Goal: Task Accomplishment & Management: Complete application form

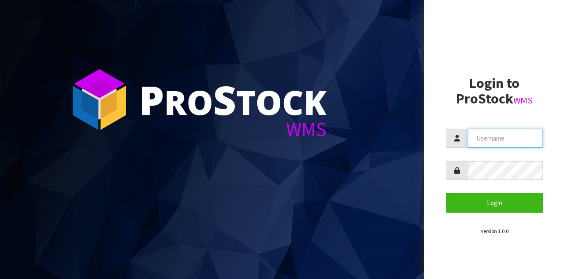
click at [496, 140] on input "text" at bounding box center [505, 138] width 75 height 19
type input "GATOR"
click at [469, 206] on button "Login" at bounding box center [494, 202] width 97 height 19
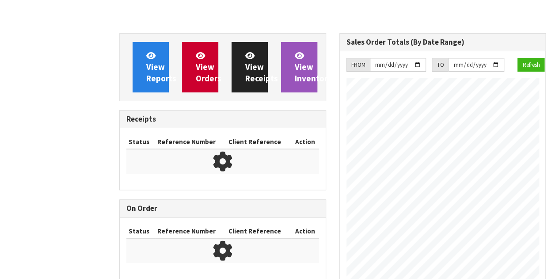
scroll to position [450, 219]
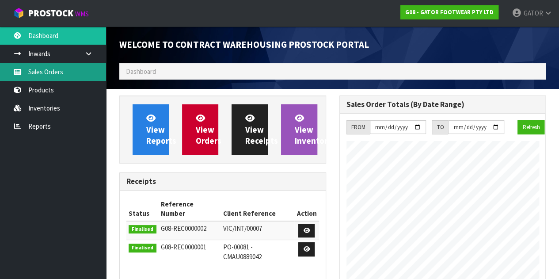
click at [43, 68] on link "Sales Orders" at bounding box center [53, 72] width 106 height 18
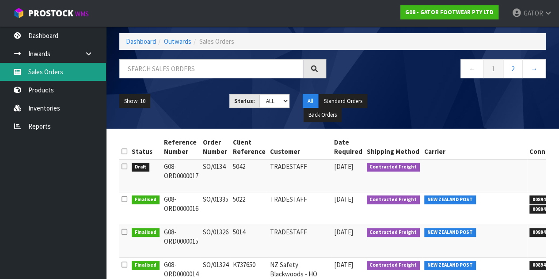
scroll to position [41, 0]
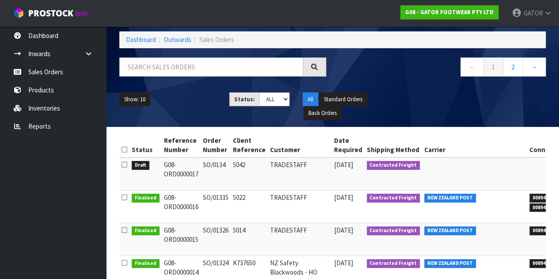
click at [197, 173] on td "G08-ORD0000017" at bounding box center [181, 173] width 39 height 33
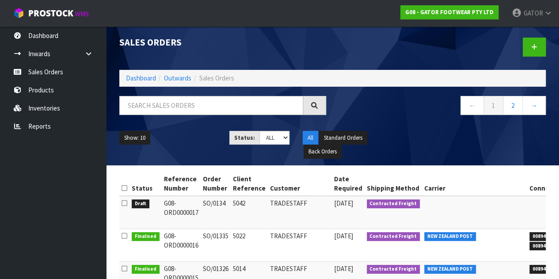
scroll to position [0, 0]
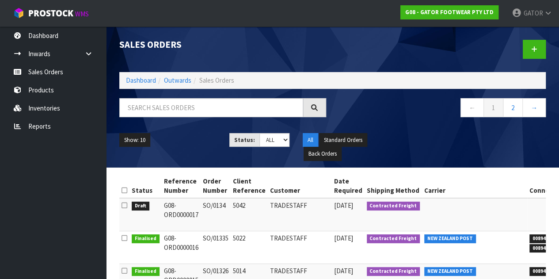
click at [273, 211] on td "TRADESTAFF" at bounding box center [300, 214] width 64 height 33
click at [247, 213] on td "5042" at bounding box center [249, 214] width 37 height 33
click at [537, 47] on link at bounding box center [533, 49] width 23 height 19
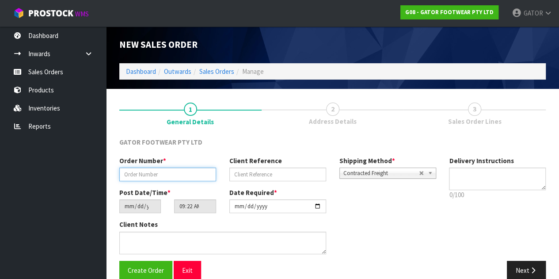
click at [155, 175] on input "text" at bounding box center [167, 174] width 97 height 14
paste input "SO/01351"
type input "SO/01351"
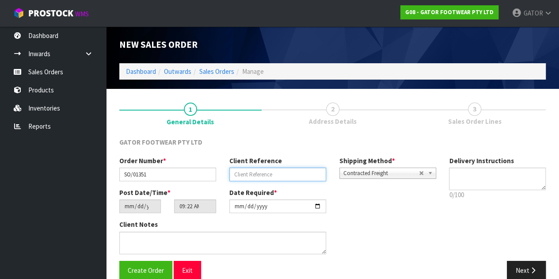
click at [293, 180] on input "text" at bounding box center [277, 174] width 97 height 14
paste input "K741324"
type input "K741324"
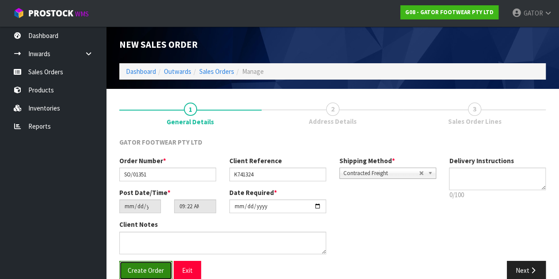
click at [129, 276] on button "Create Order" at bounding box center [145, 270] width 53 height 19
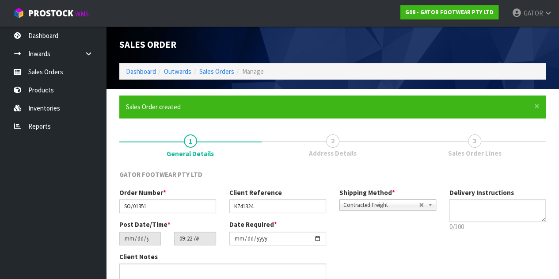
type input "13:22:00.000"
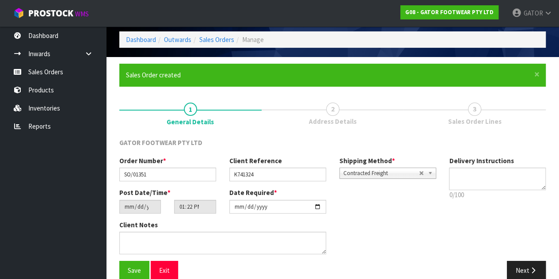
scroll to position [45, 0]
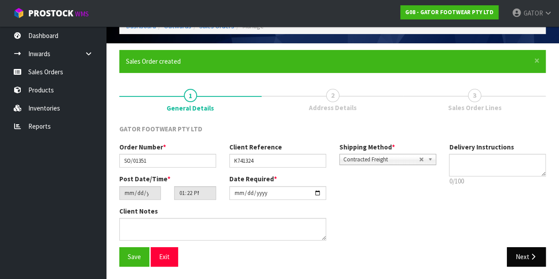
click at [522, 254] on button "Next" at bounding box center [526, 256] width 39 height 19
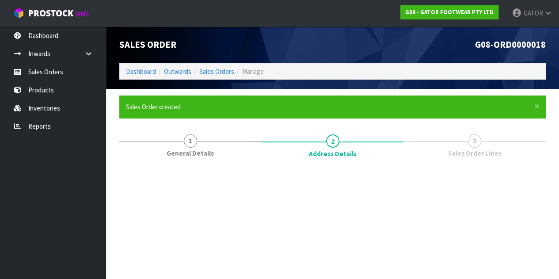
scroll to position [0, 0]
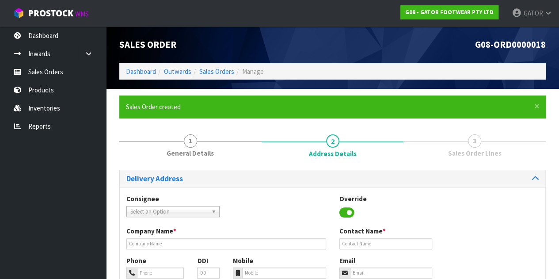
click at [171, 208] on span "Select an Option" at bounding box center [168, 211] width 77 height 11
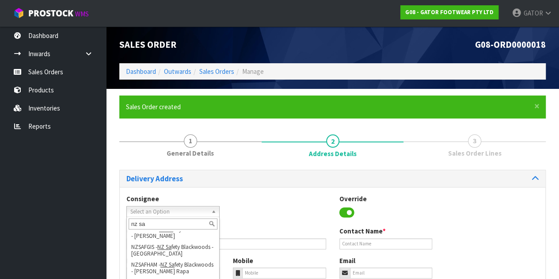
scroll to position [197, 0]
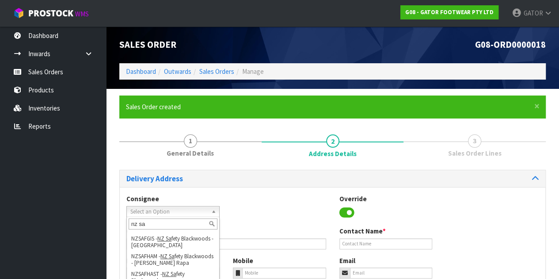
type input "nz sa"
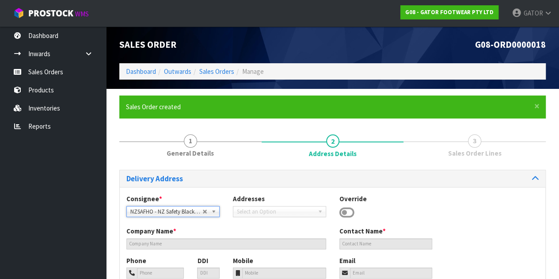
type input "NZ Safety Blackwoods - HO"
type input "[PHONE_NUMBER]"
type input "[EMAIL_ADDRESS][DOMAIN_NAME]"
type input "[STREET_ADDRESS]"
type input "2104"
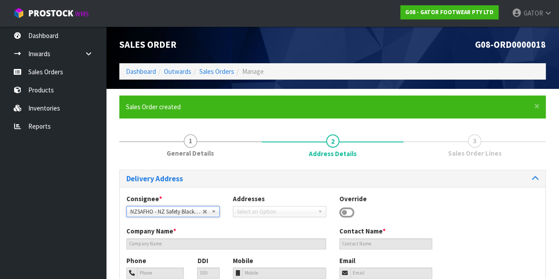
type input "[GEOGRAPHIC_DATA]"
type input "WIRI"
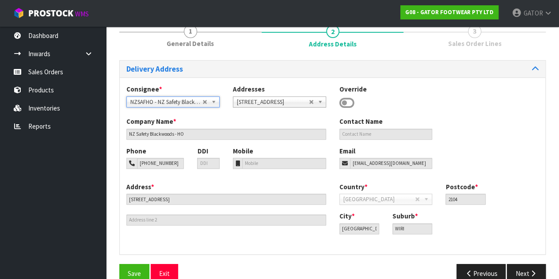
scroll to position [126, 0]
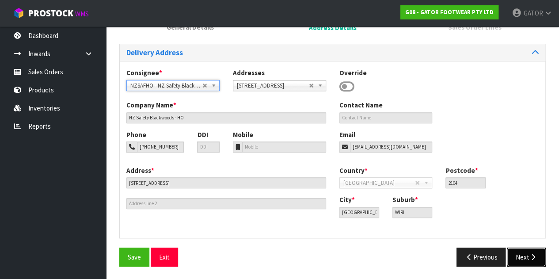
click at [519, 256] on button "Next" at bounding box center [526, 256] width 39 height 19
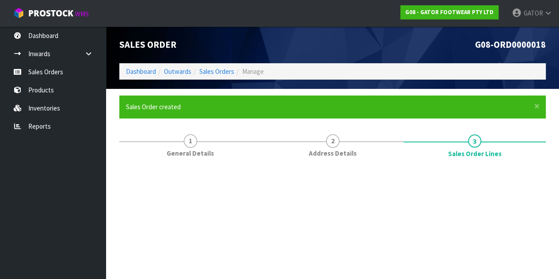
scroll to position [0, 0]
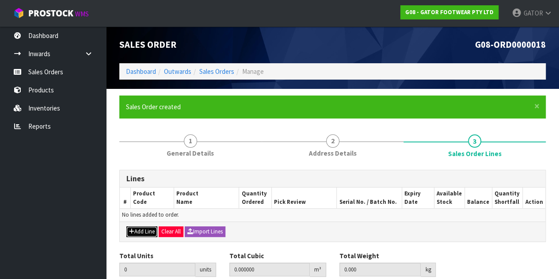
click at [138, 233] on button "Add Line" at bounding box center [141, 231] width 31 height 11
type input "0"
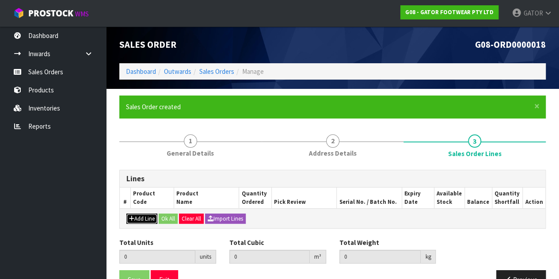
click at [136, 219] on button "Add Line" at bounding box center [141, 218] width 31 height 11
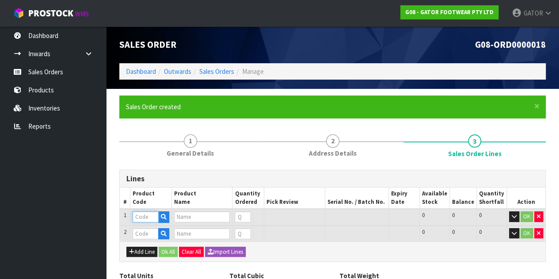
click at [143, 215] on input "text" at bounding box center [145, 216] width 26 height 11
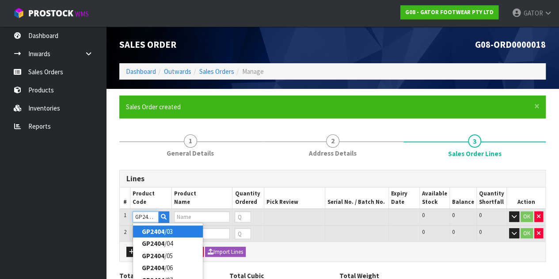
type input "GP2404/12"
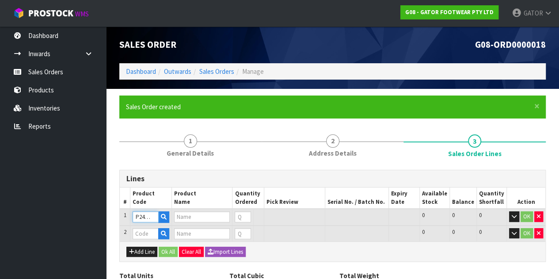
type input "GATOR POLAR SAFETY BOOT SIZE: 12 ([GEOGRAPHIC_DATA]/AU)/47"
type input "0"
type input "GP2404/12"
click at [242, 216] on input "0" at bounding box center [239, 216] width 15 height 11
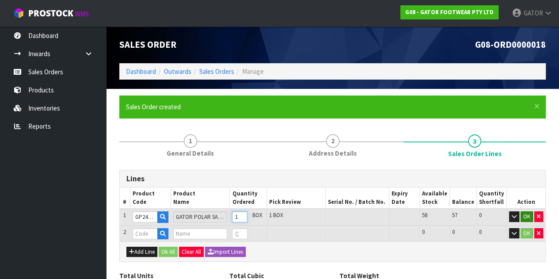
type input "1"
click at [526, 219] on button "OK" at bounding box center [526, 216] width 12 height 11
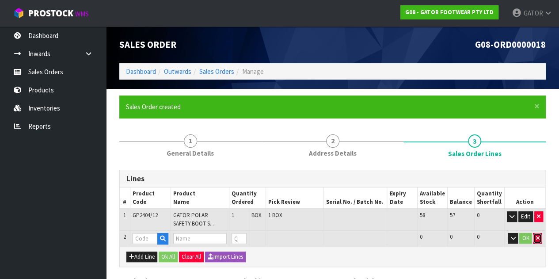
click at [535, 239] on icon "button" at bounding box center [537, 238] width 4 height 6
type input "1"
type input "0.020202"
type input "2.45"
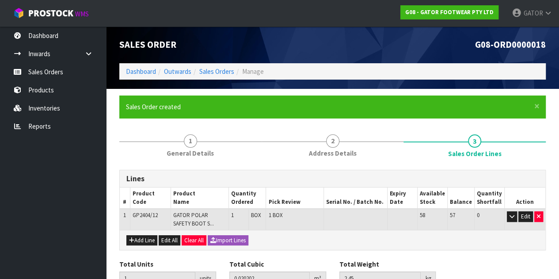
scroll to position [44, 0]
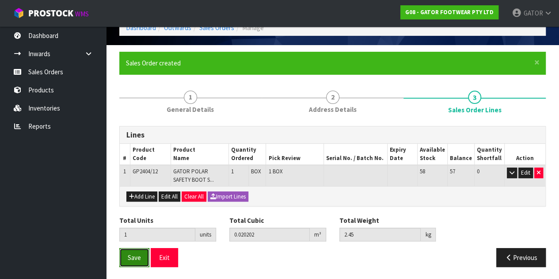
click at [135, 255] on span "Save" at bounding box center [134, 257] width 13 height 8
